Goal: Task Accomplishment & Management: Manage account settings

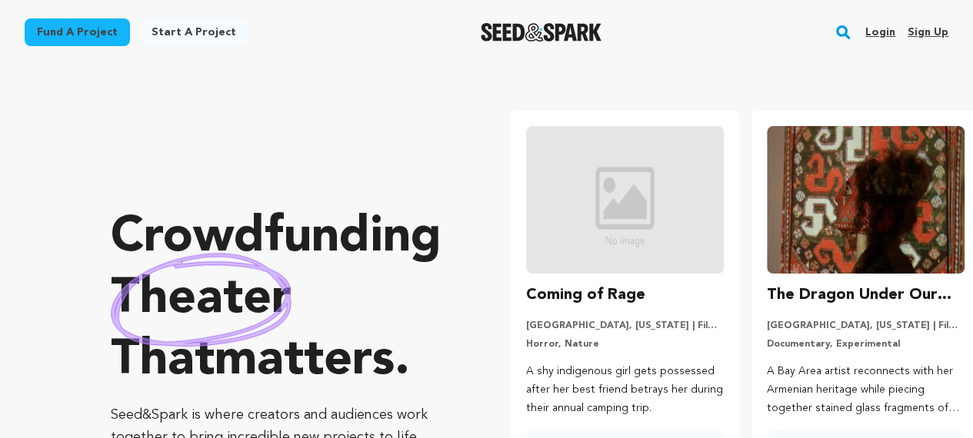
scroll to position [0, 253]
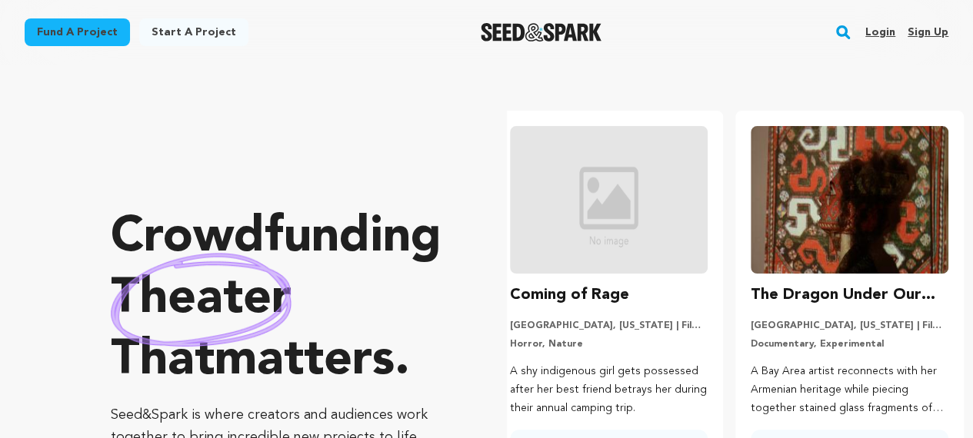
click at [943, 35] on link "Sign up" at bounding box center [928, 32] width 41 height 25
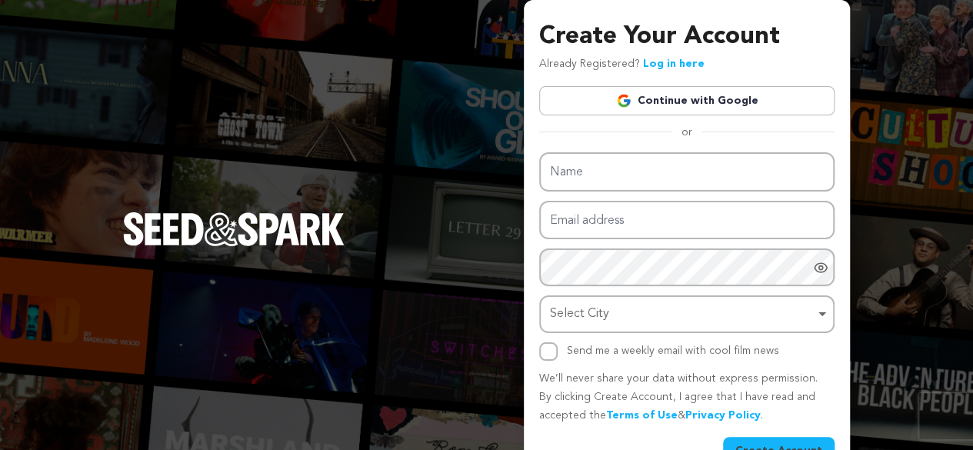
click at [643, 101] on link "Continue with Google" at bounding box center [686, 100] width 295 height 29
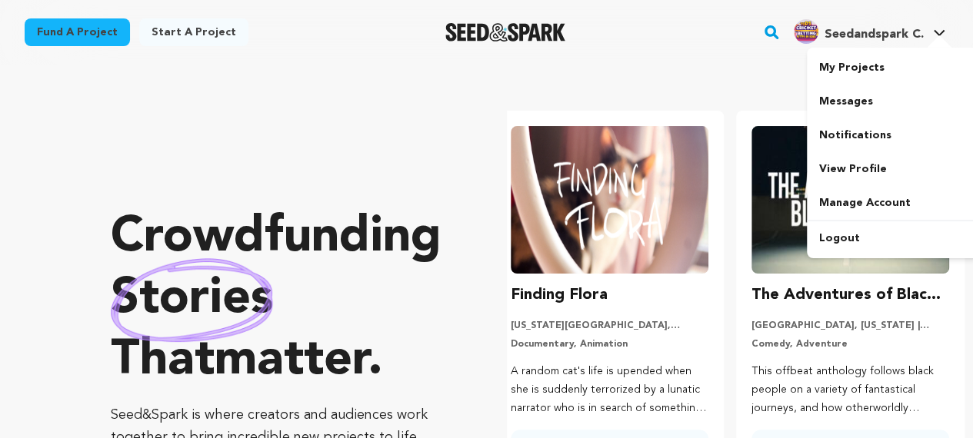
scroll to position [0, 253]
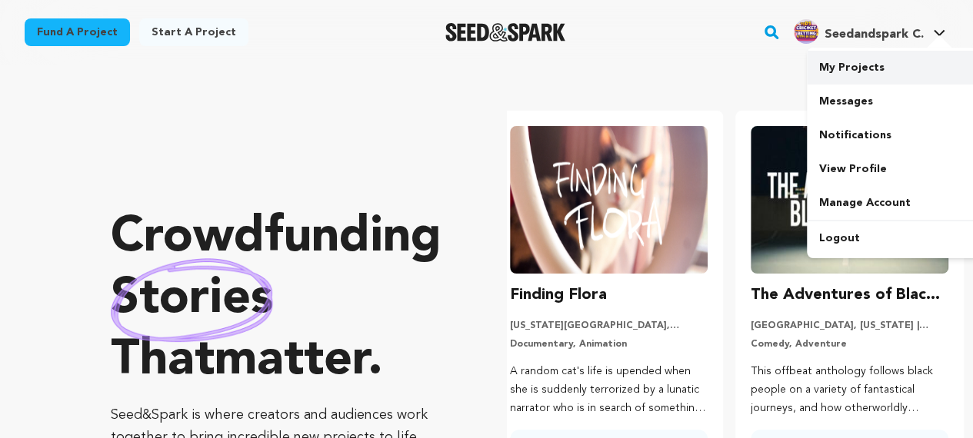
click at [849, 63] on link "My Projects" at bounding box center [893, 68] width 172 height 34
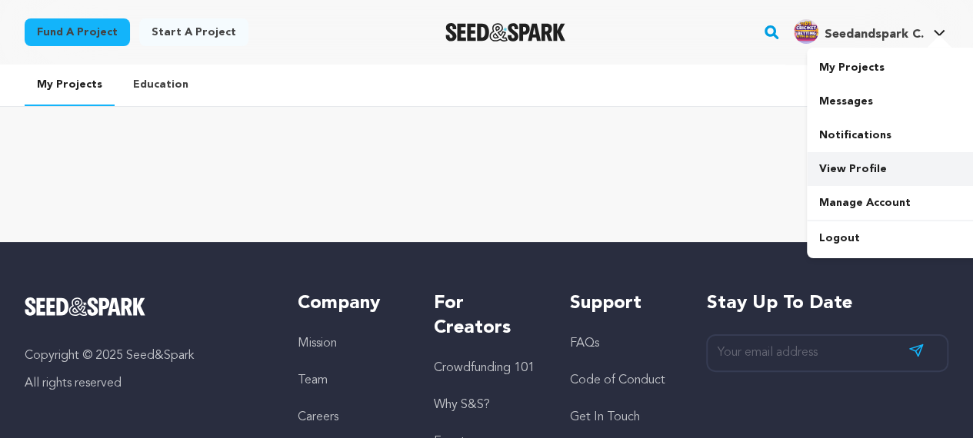
click at [858, 161] on link "View Profile" at bounding box center [893, 169] width 172 height 34
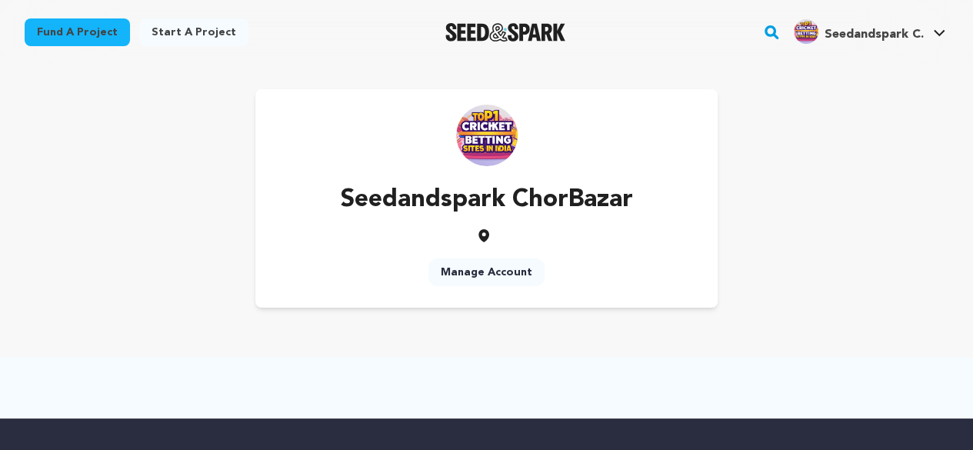
click at [478, 273] on link "Manage Account" at bounding box center [486, 272] width 116 height 28
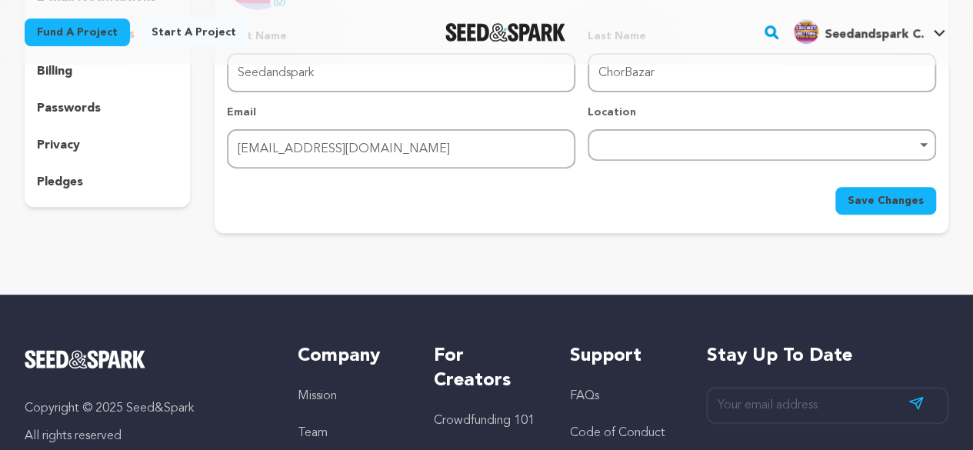
scroll to position [228, 0]
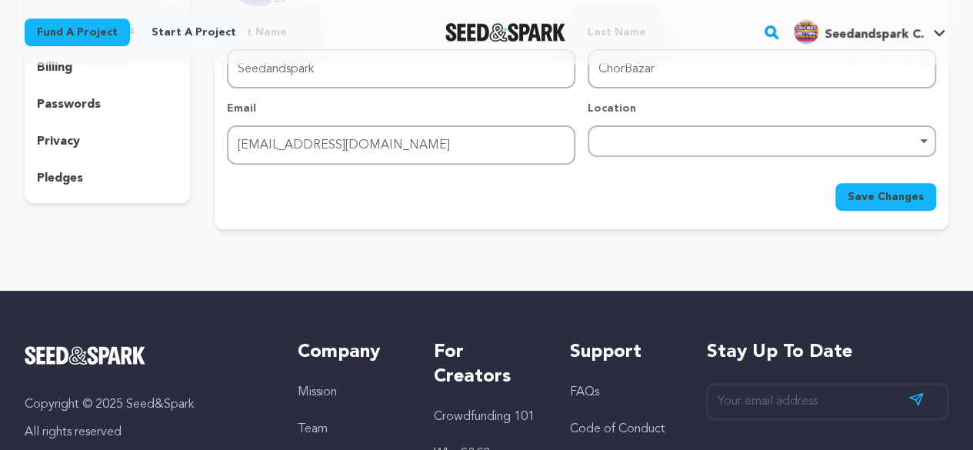
click at [619, 136] on div "Remove item" at bounding box center [762, 141] width 348 height 32
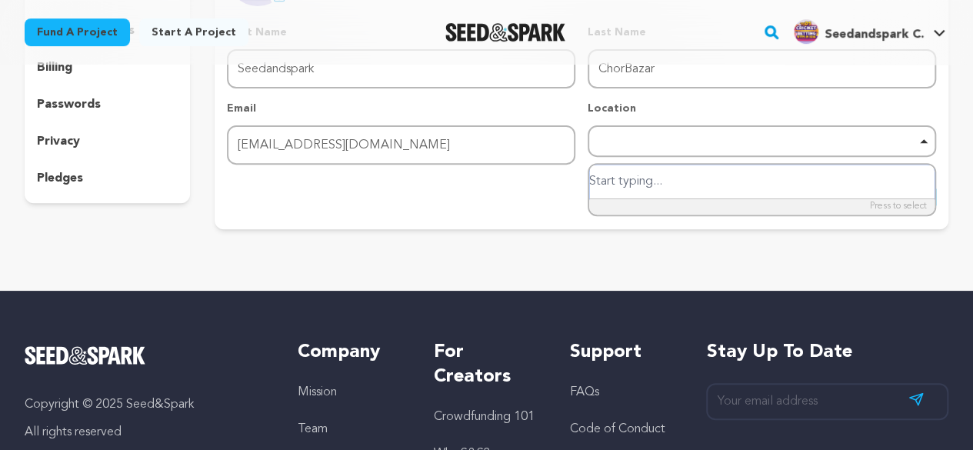
click at [619, 136] on div "Remove item" at bounding box center [762, 141] width 348 height 32
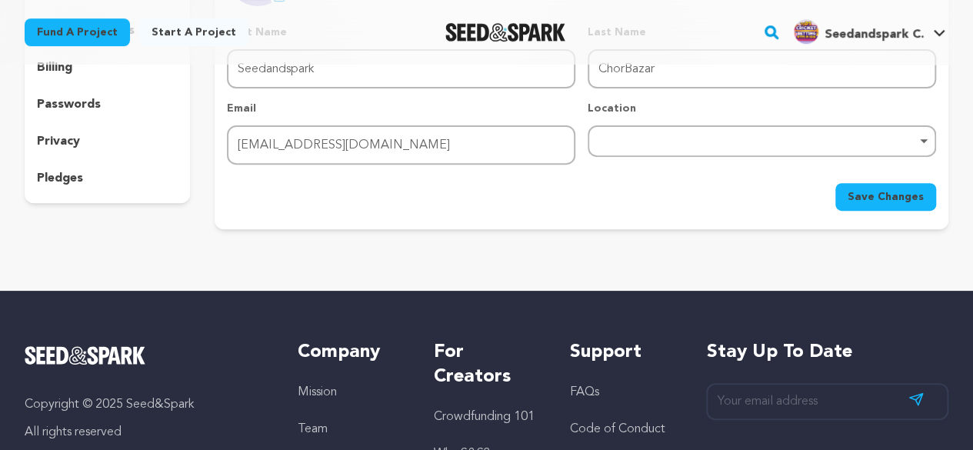
click at [671, 128] on div "Remove item" at bounding box center [762, 141] width 348 height 32
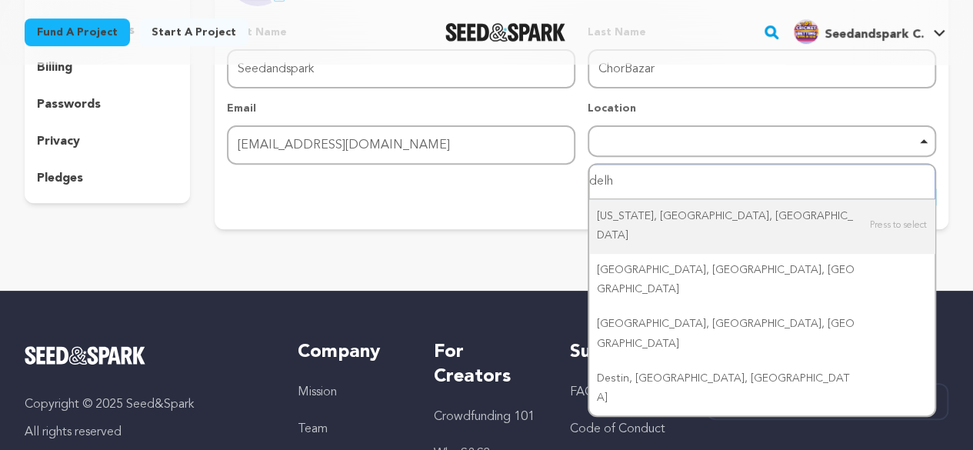
type input "delhi"
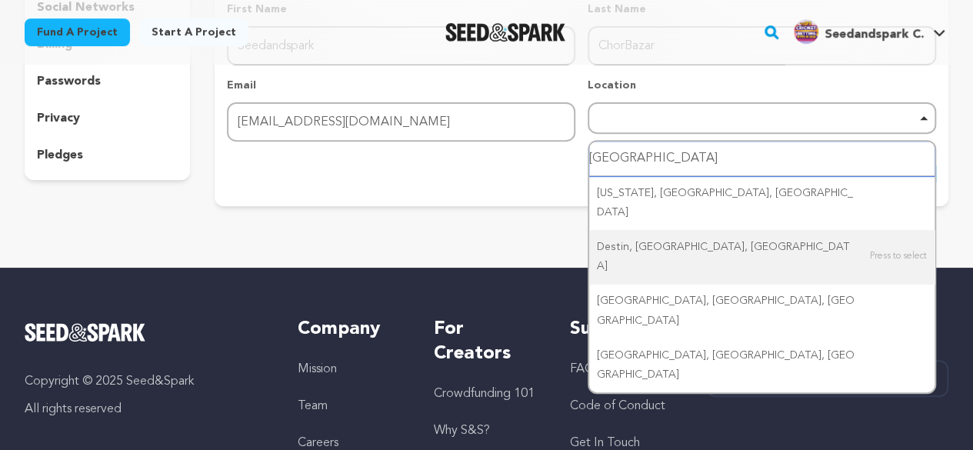
scroll to position [246, 0]
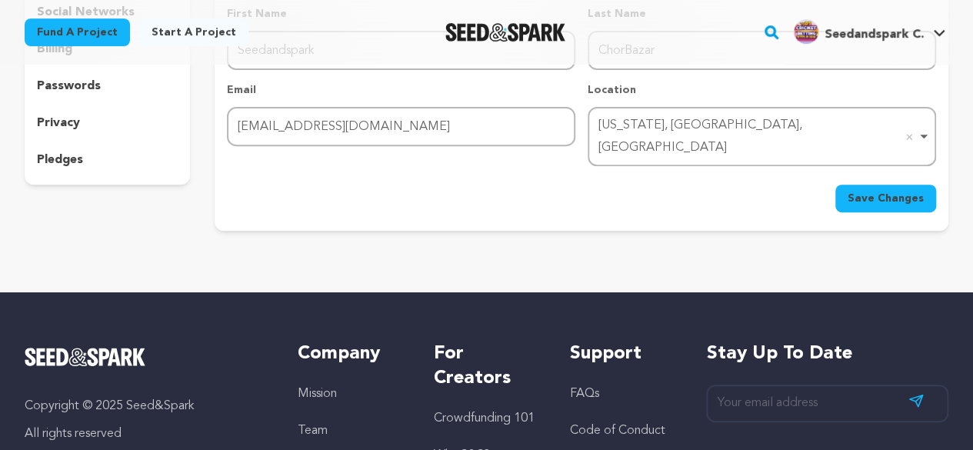
click at [883, 191] on span "Save Changes" at bounding box center [886, 198] width 76 height 15
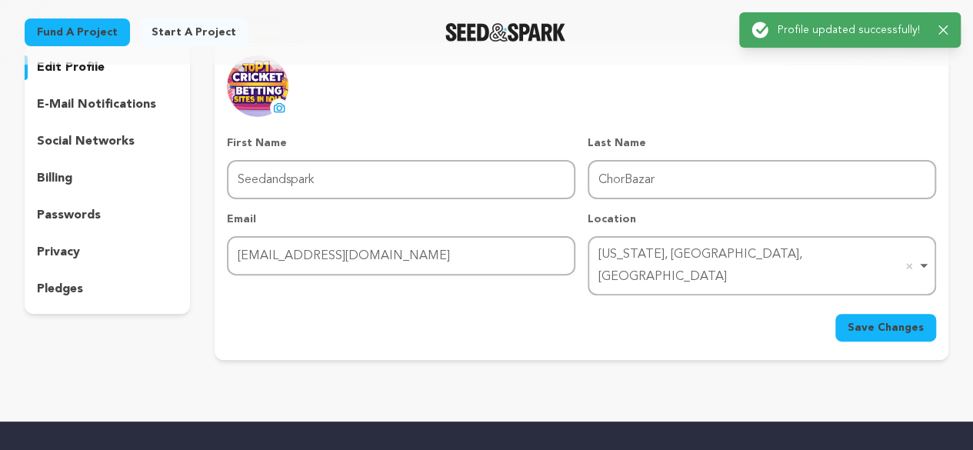
scroll to position [0, 0]
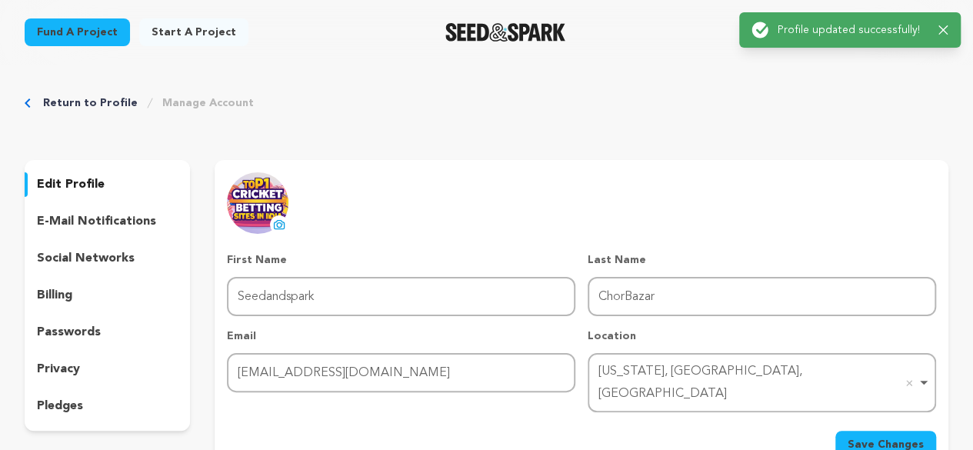
click at [123, 213] on p "e-mail notifications" at bounding box center [96, 221] width 119 height 18
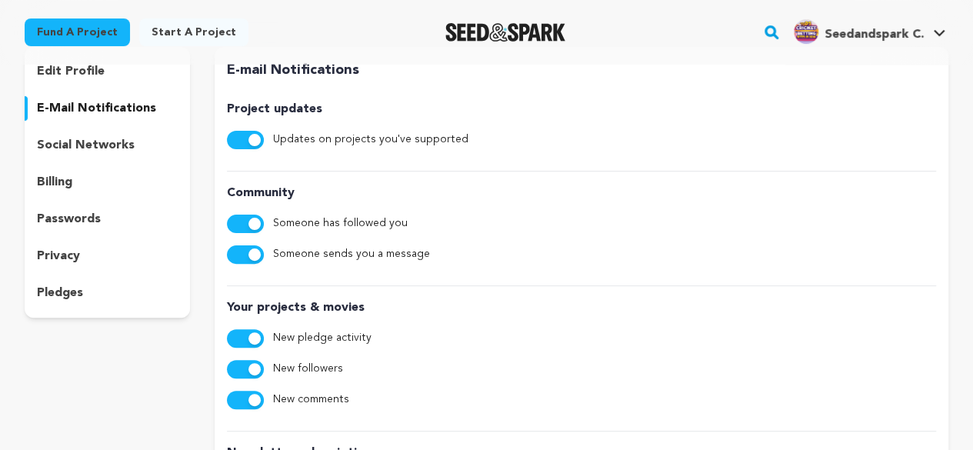
scroll to position [114, 0]
click at [144, 142] on div "social networks" at bounding box center [107, 144] width 165 height 25
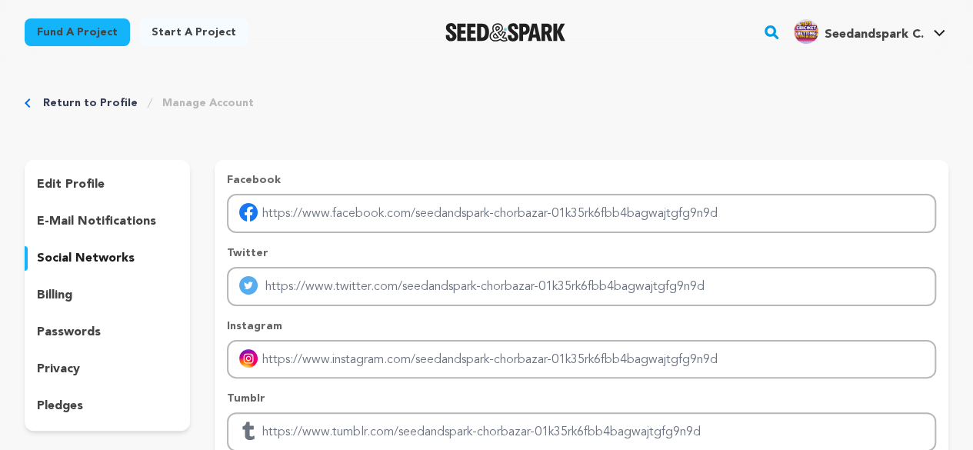
click at [66, 373] on p "privacy" at bounding box center [58, 369] width 43 height 18
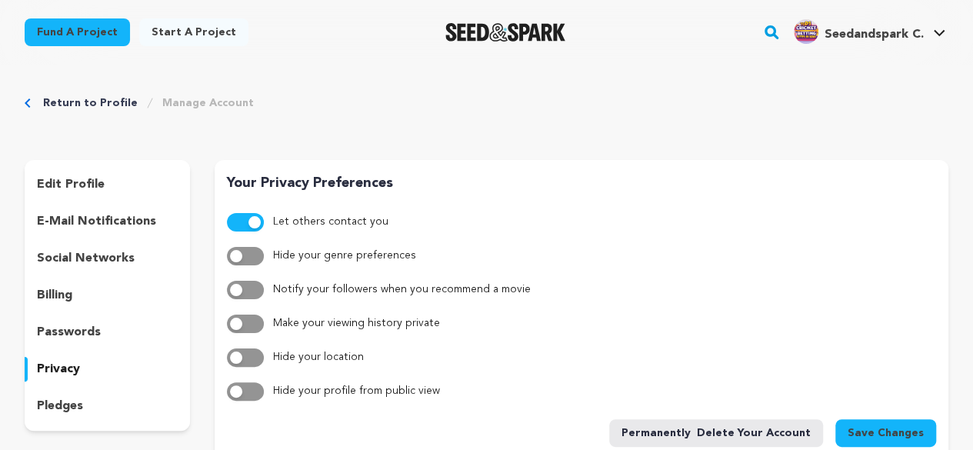
drag, startPoint x: 218, startPoint y: 113, endPoint x: 212, endPoint y: 101, distance: 14.1
click at [212, 101] on div "Return to Profile Manage Account edit profile e-mail notifications social netwo…" at bounding box center [486, 388] width 973 height 647
click at [212, 101] on link "Manage Account" at bounding box center [208, 102] width 92 height 15
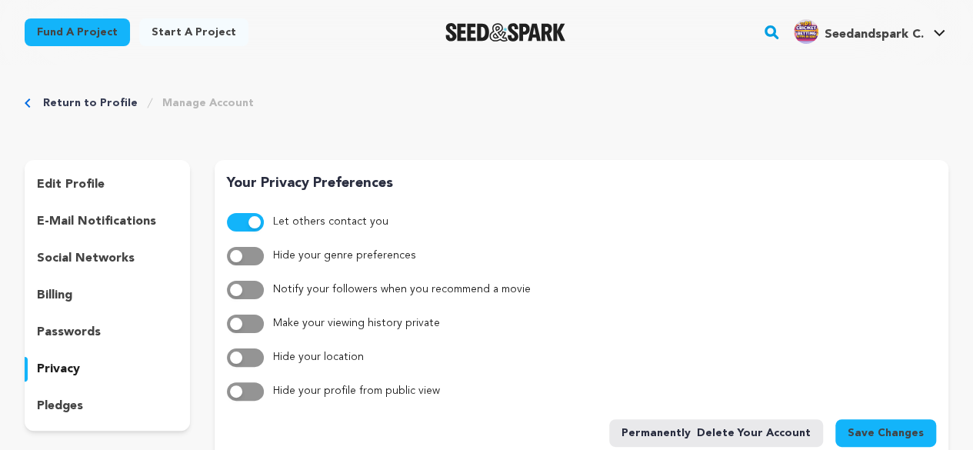
click at [212, 101] on link "Manage Account" at bounding box center [208, 102] width 92 height 15
click at [145, 312] on div "edit profile e-mail notifications social networks billing passwords privacy ple…" at bounding box center [107, 295] width 165 height 271
click at [186, 104] on link "Manage Account" at bounding box center [208, 102] width 92 height 15
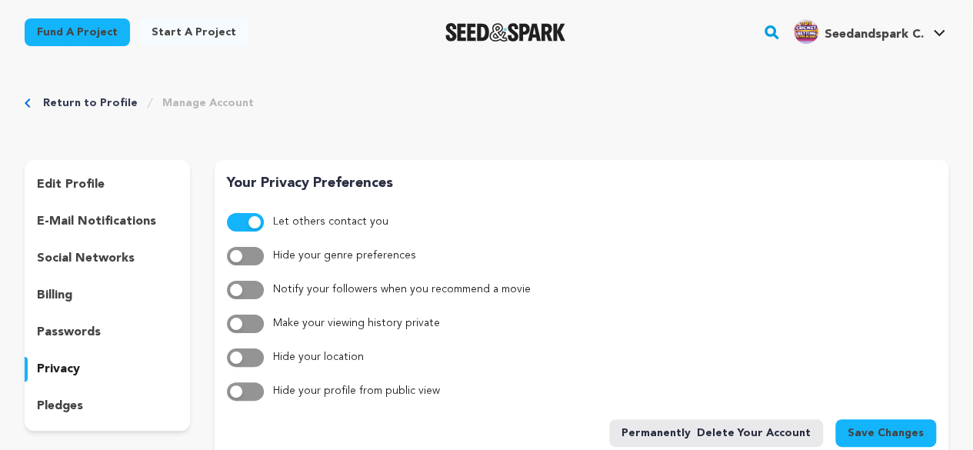
click at [186, 104] on link "Manage Account" at bounding box center [208, 102] width 92 height 15
click at [113, 104] on link "Return to Profile" at bounding box center [90, 102] width 95 height 15
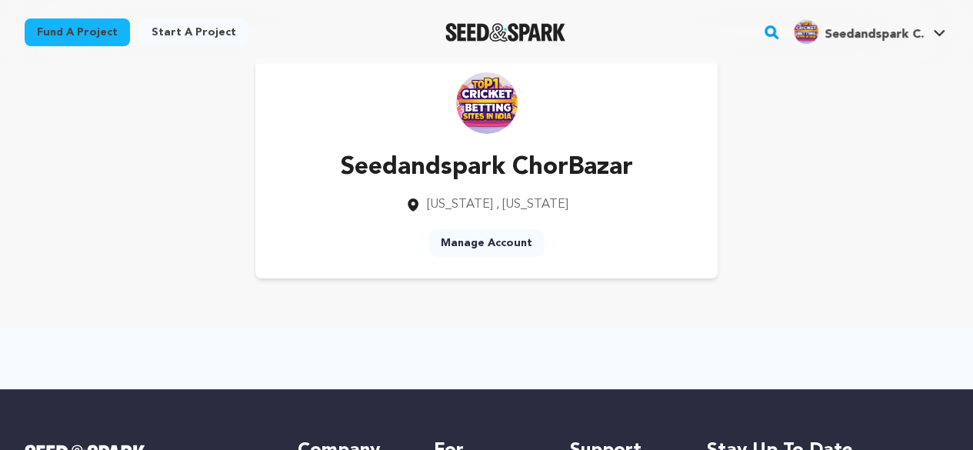
scroll to position [29, 0]
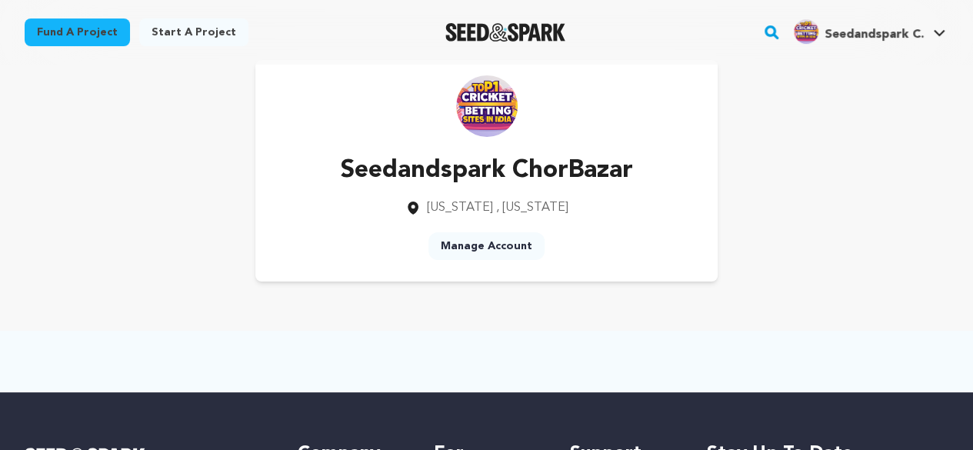
click at [477, 243] on link "Manage Account" at bounding box center [486, 246] width 116 height 28
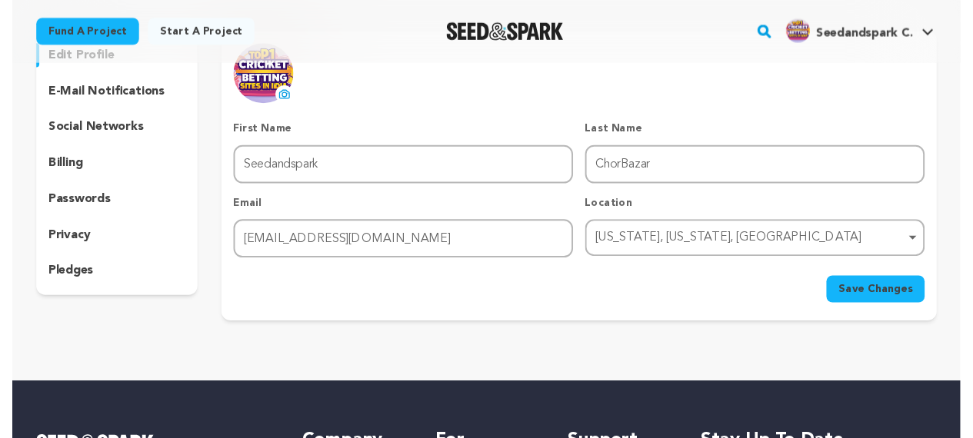
scroll to position [133, 0]
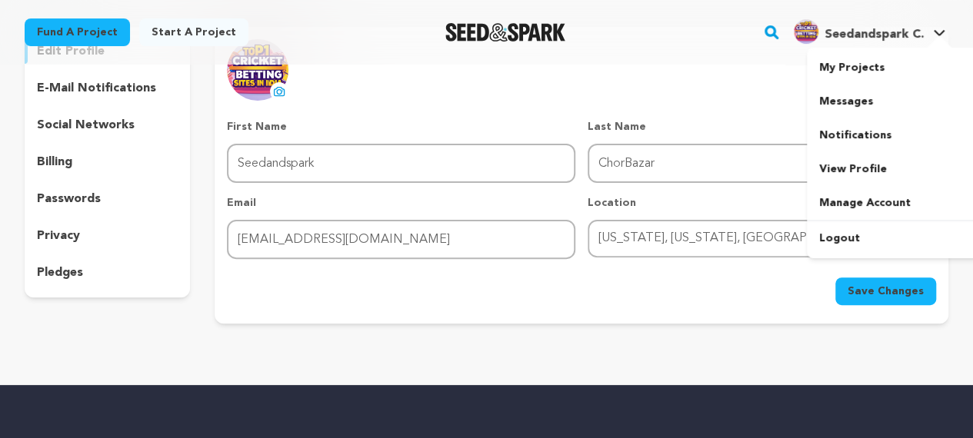
click at [846, 36] on span "Seedandspark C." at bounding box center [874, 34] width 99 height 12
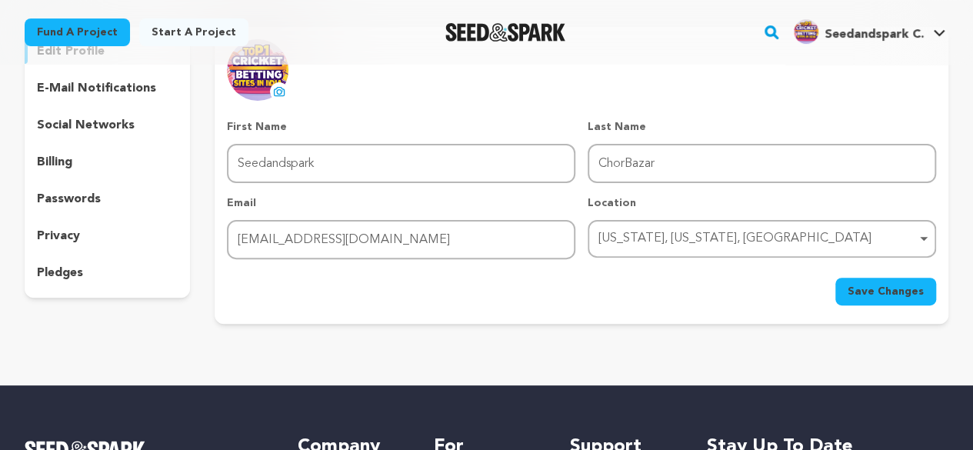
click at [846, 36] on span "Seedandspark C." at bounding box center [874, 34] width 99 height 12
click at [818, 36] on img "Seedandspark C.'s Profile" at bounding box center [806, 31] width 25 height 25
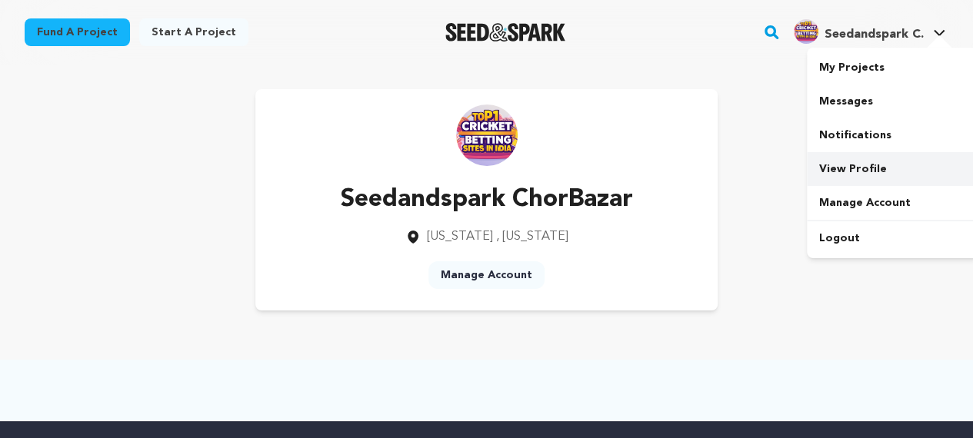
click at [858, 173] on link "View Profile" at bounding box center [893, 169] width 172 height 34
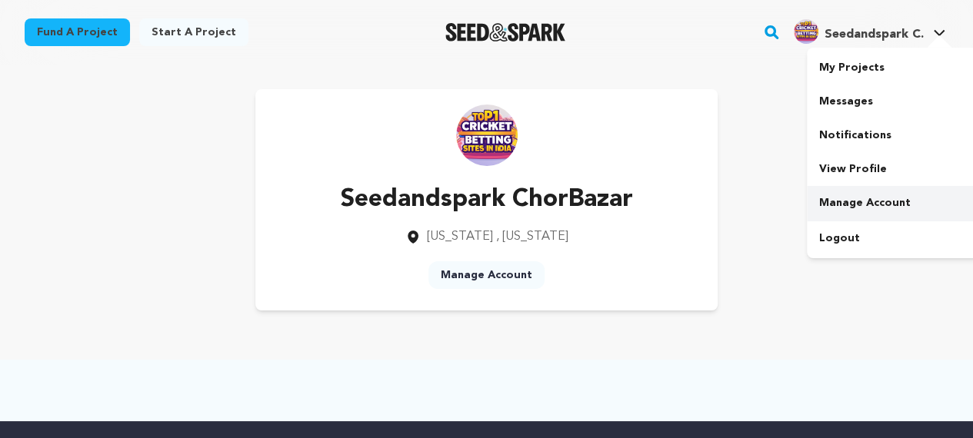
click at [864, 192] on link "Manage Account" at bounding box center [893, 203] width 172 height 34
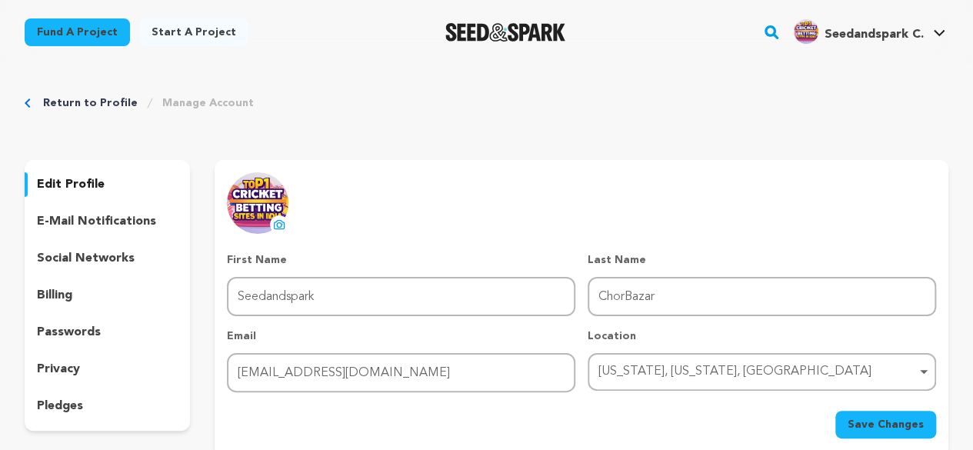
click at [165, 109] on link "Manage Account" at bounding box center [208, 102] width 92 height 15
click at [165, 108] on link "Manage Account" at bounding box center [208, 102] width 92 height 15
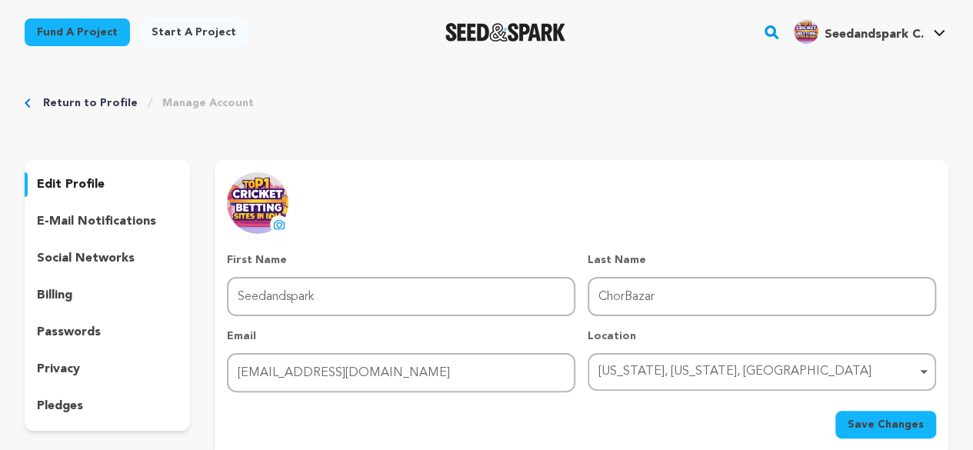
click at [165, 108] on link "Manage Account" at bounding box center [208, 102] width 92 height 15
